Goal: Find specific page/section: Find specific page/section

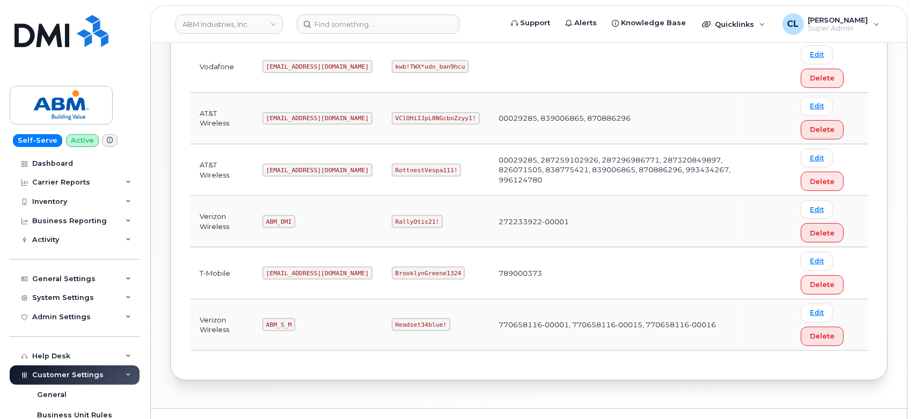
scroll to position [236, 0]
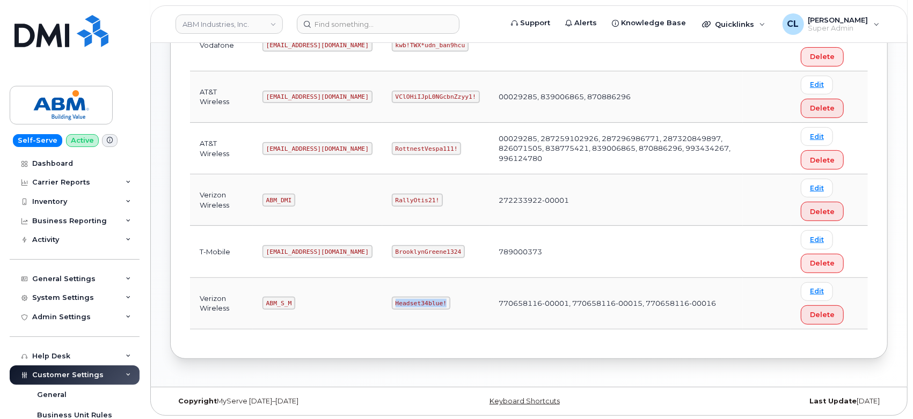
drag, startPoint x: 404, startPoint y: 304, endPoint x: 357, endPoint y: 305, distance: 46.7
click at [392, 305] on code "Headset34blue!" at bounding box center [421, 303] width 58 height 13
copy code "Headset34blue!"
click at [372, 16] on input at bounding box center [378, 23] width 163 height 19
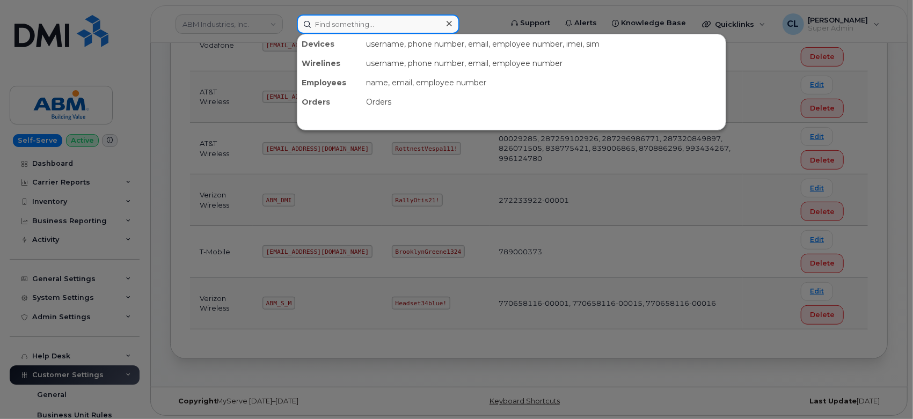
paste input "4156298263"
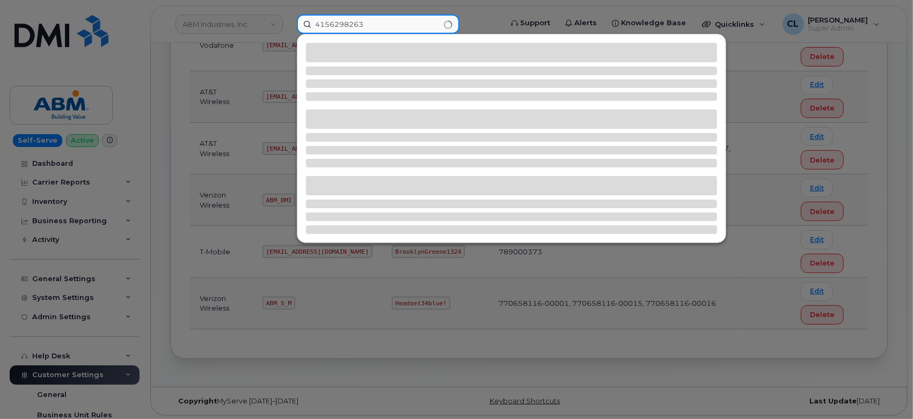
type input "4156298263"
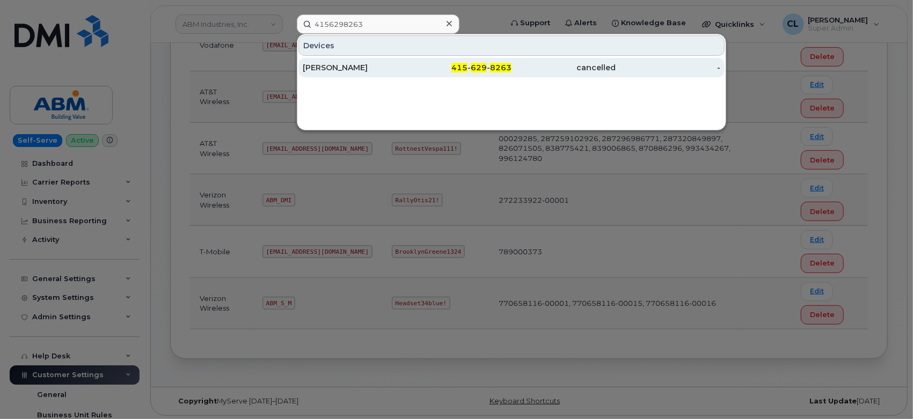
click at [400, 65] on div "FAISEL AMARI" at bounding box center [355, 67] width 105 height 11
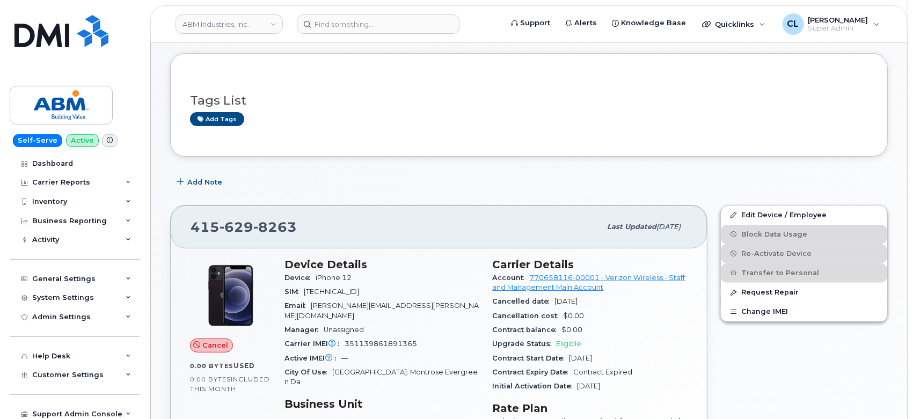
scroll to position [179, 0]
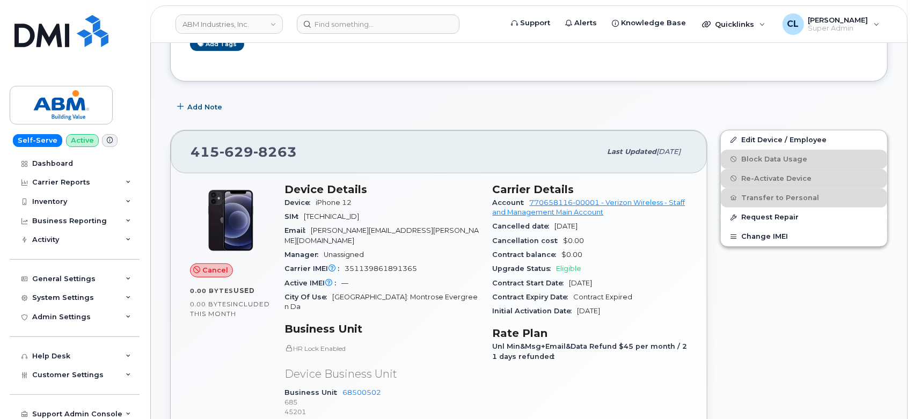
drag, startPoint x: 492, startPoint y: 185, endPoint x: 630, endPoint y: 316, distance: 190.2
click at [630, 316] on section "Carrier Details Account 770658116-00001 - Verizon Wireless - Staff and Manageme…" at bounding box center [590, 251] width 195 height 136
copy section "Carrier Details Account 770658116-00001 - Verizon Wireless - Staff and Manageme…"
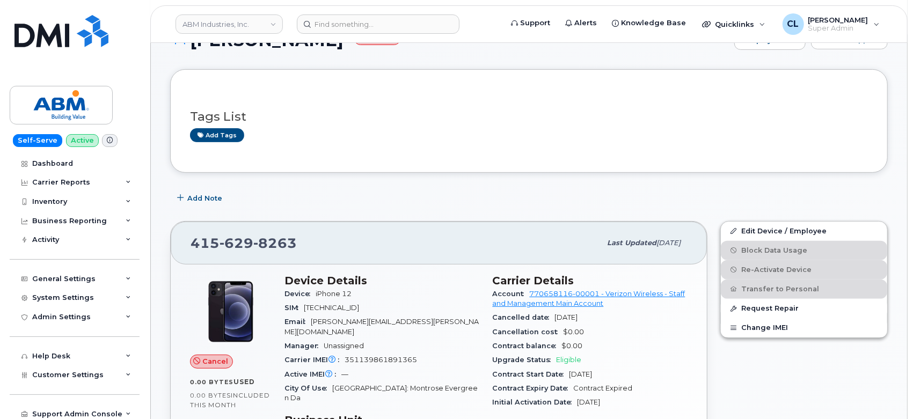
scroll to position [270, 0]
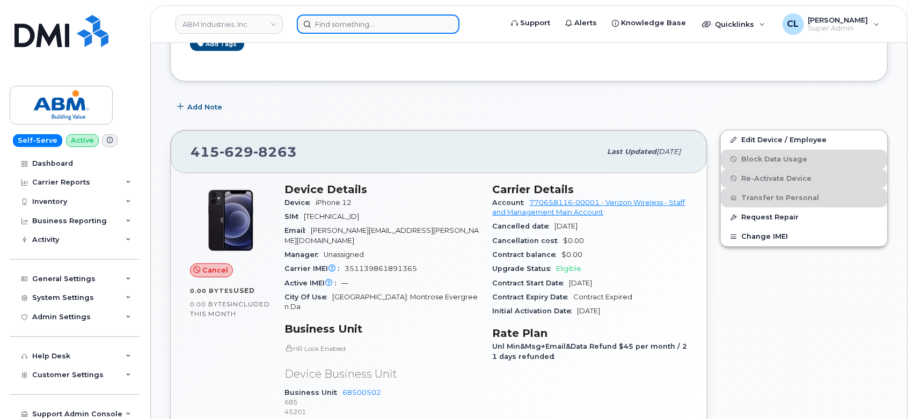
click at [415, 20] on input at bounding box center [378, 23] width 163 height 19
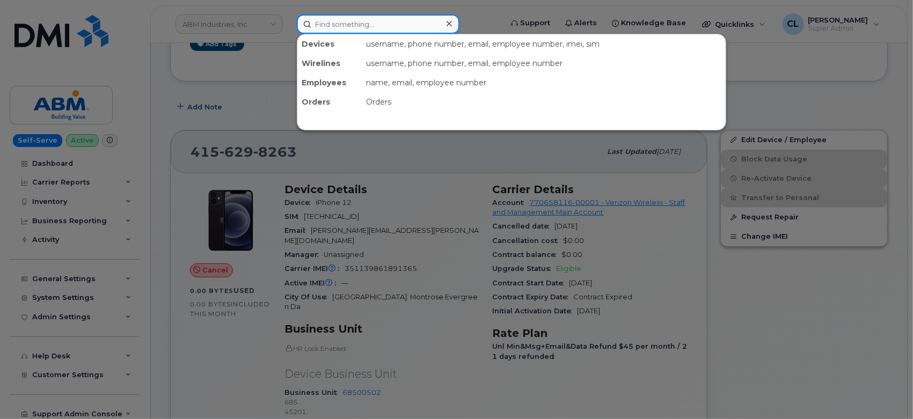
paste input "5134849736"
type input "5134849736"
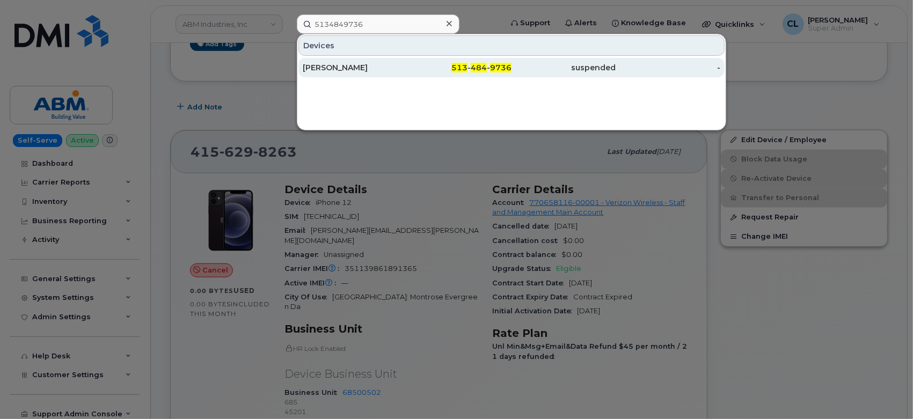
click at [426, 66] on div "513 - 484 - 9736" at bounding box center [459, 67] width 105 height 11
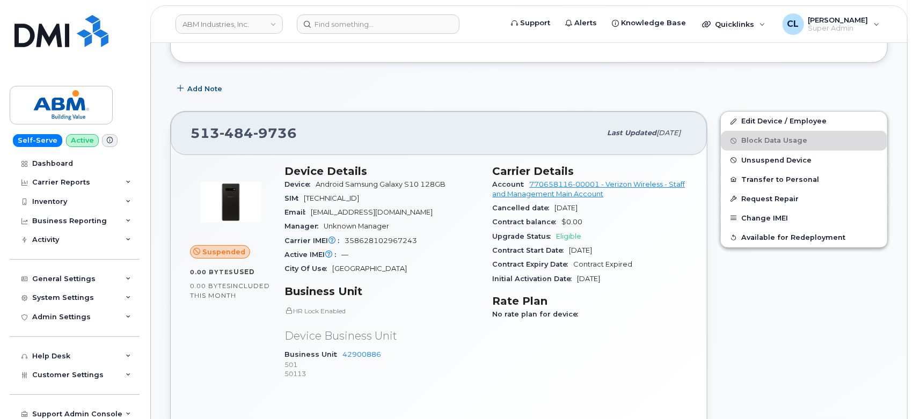
scroll to position [330, 0]
drag, startPoint x: 494, startPoint y: 166, endPoint x: 654, endPoint y: 274, distance: 192.6
click at [654, 274] on section "Carrier Details Account 770658116-00001 - Verizon Wireless - Staff and Manageme…" at bounding box center [590, 225] width 195 height 121
copy section "Carrier Details Account 770658116-00001 - Verizon Wireless - Staff and Manageme…"
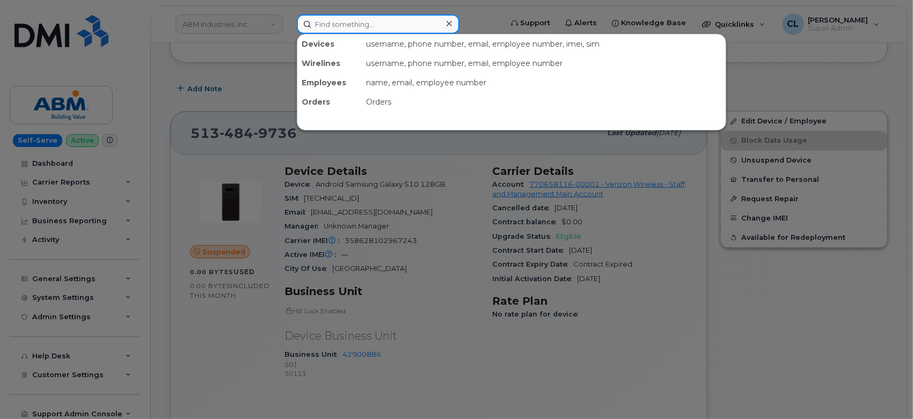
click at [420, 27] on input at bounding box center [378, 23] width 163 height 19
paste input "6692874724"
type input "6692874724"
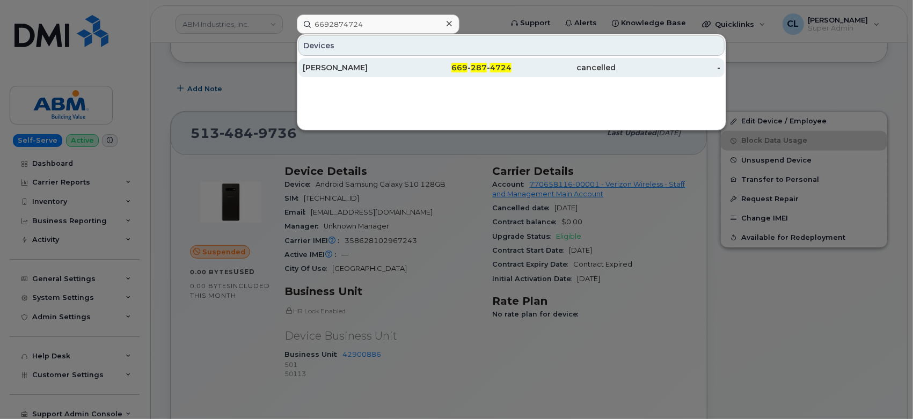
click at [345, 71] on div "ROBERT MORALES" at bounding box center [355, 67] width 105 height 11
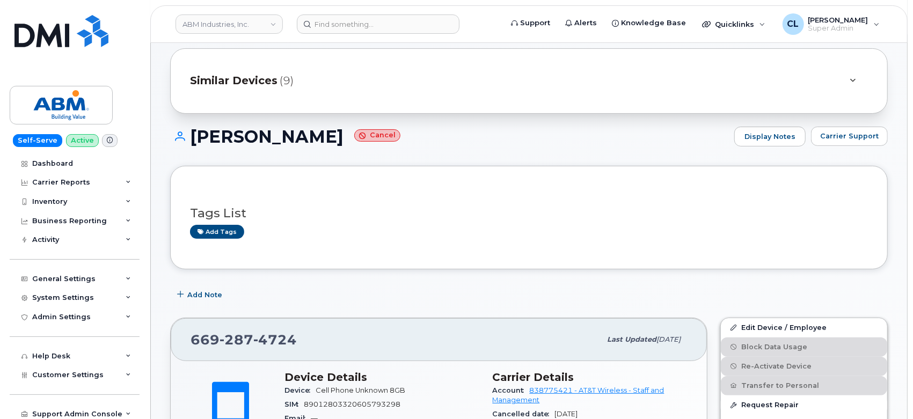
scroll to position [298, 0]
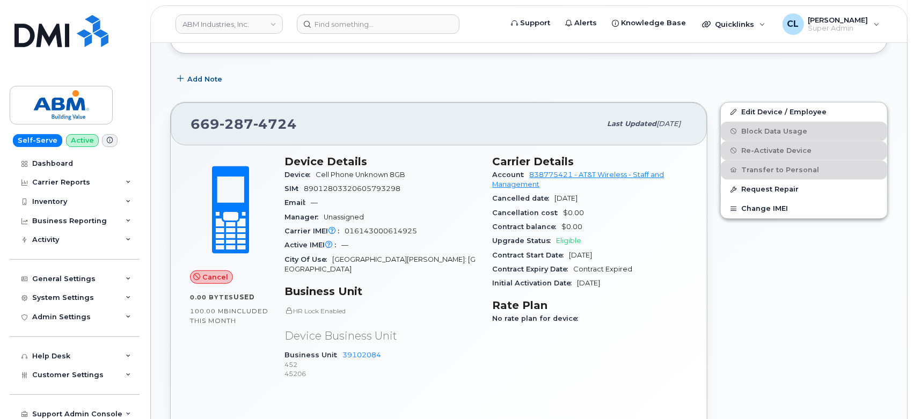
drag, startPoint x: 493, startPoint y: 159, endPoint x: 622, endPoint y: 272, distance: 171.5
click at [649, 287] on section "Carrier Details Account 838775421 - AT&T Wireless - Staff and Management Cancel…" at bounding box center [590, 223] width 195 height 136
copy section "Carrier Details Account 838775421 - AT&T Wireless - Staff and Management Cancel…"
click at [361, 24] on input at bounding box center [378, 23] width 163 height 19
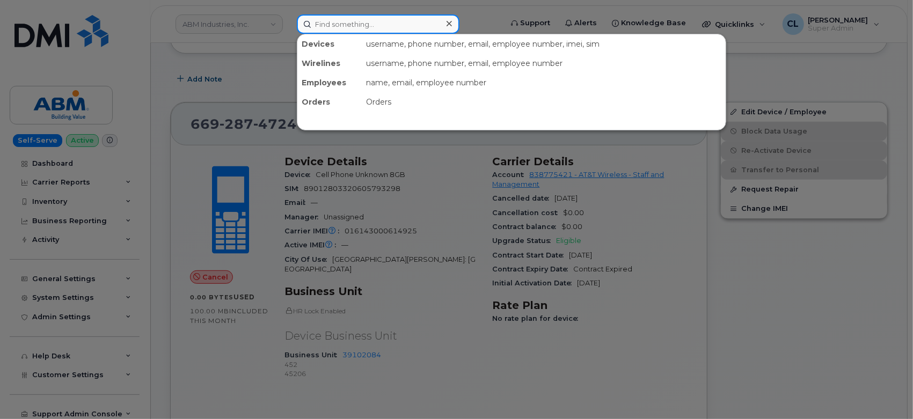
paste input "6692874724"
type input "6692874724"
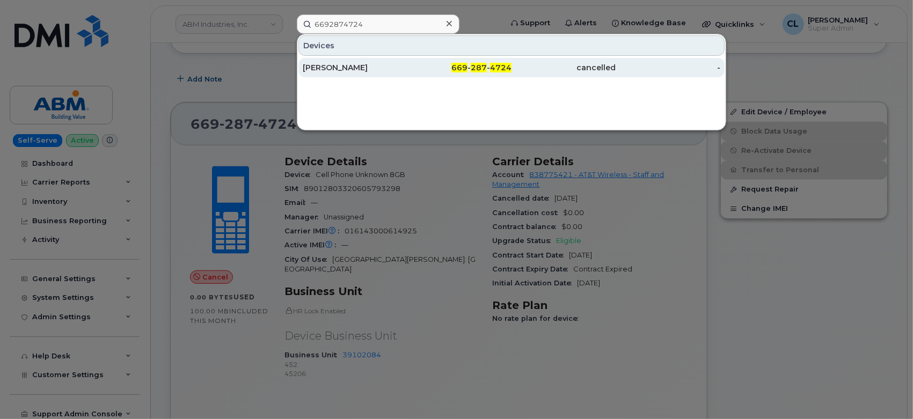
click at [484, 73] on div "669 - 287 - 4724" at bounding box center [459, 67] width 105 height 19
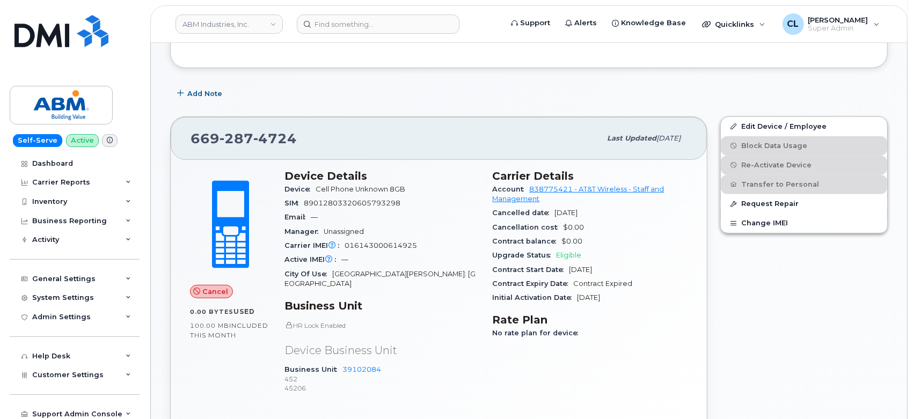
scroll to position [298, 0]
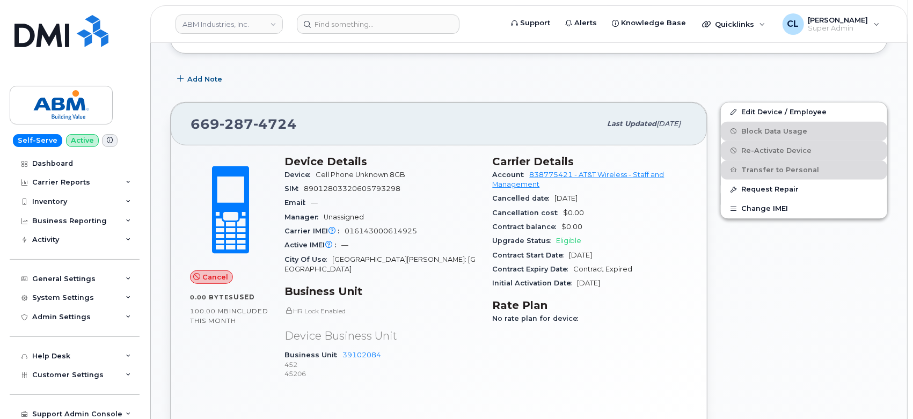
drag, startPoint x: 493, startPoint y: 159, endPoint x: 642, endPoint y: 278, distance: 190.5
click at [642, 278] on section "Carrier Details Account 838775421 - AT&T Wireless - Staff and Management Cancel…" at bounding box center [590, 223] width 195 height 136
copy section "Carrier Details Account 838775421 - AT&T Wireless - Staff and Management Cancel…"
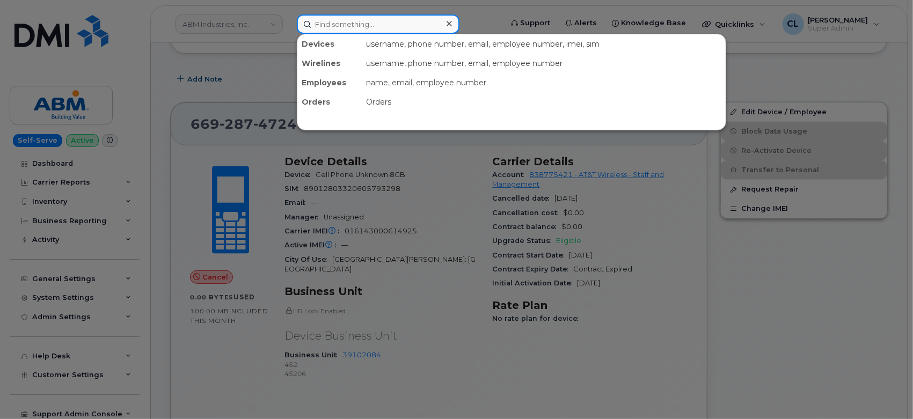
click at [331, 24] on input at bounding box center [378, 23] width 163 height 19
paste input "2139167093"
type input "2139167093"
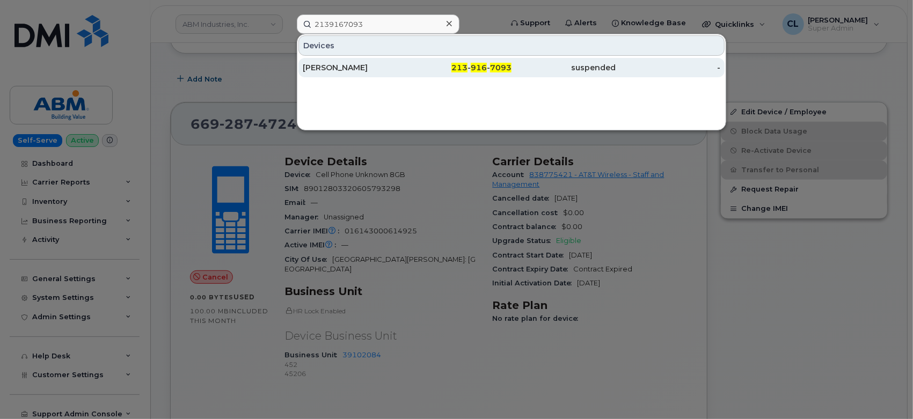
click at [493, 70] on span "7093" at bounding box center [500, 68] width 21 height 10
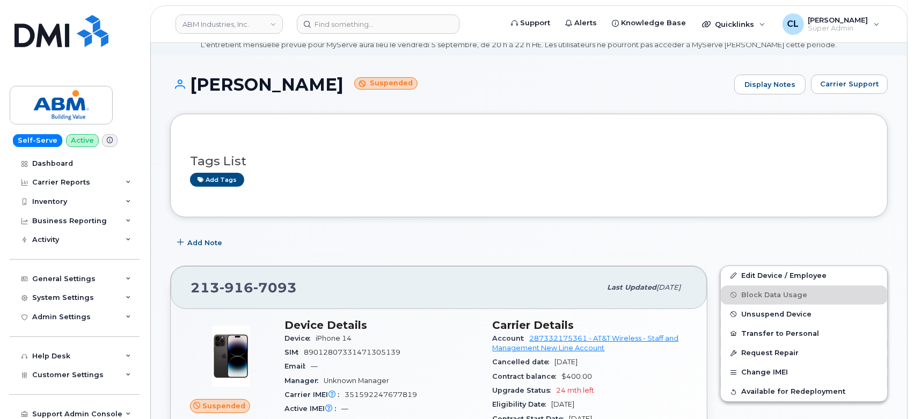
scroll to position [119, 0]
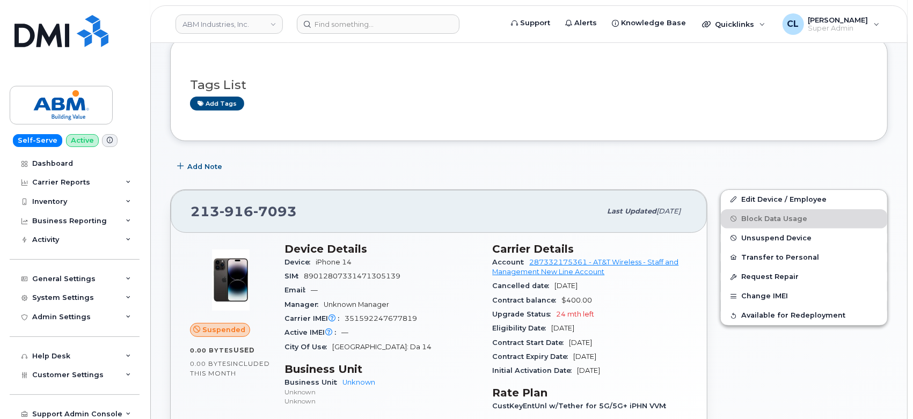
click at [243, 166] on div "Add Note" at bounding box center [529, 166] width 718 height 19
